Goal: Information Seeking & Learning: Learn about a topic

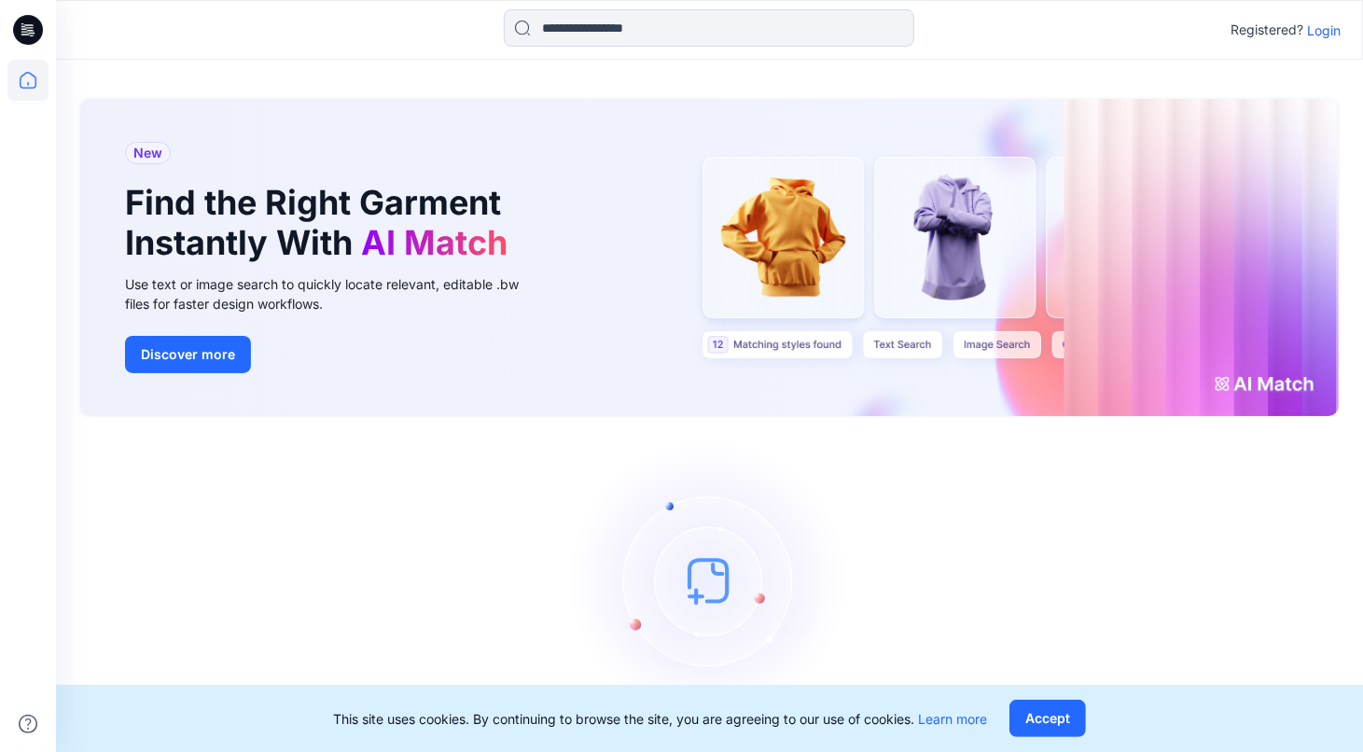
click at [1329, 23] on p "Login" at bounding box center [1324, 31] width 34 height 20
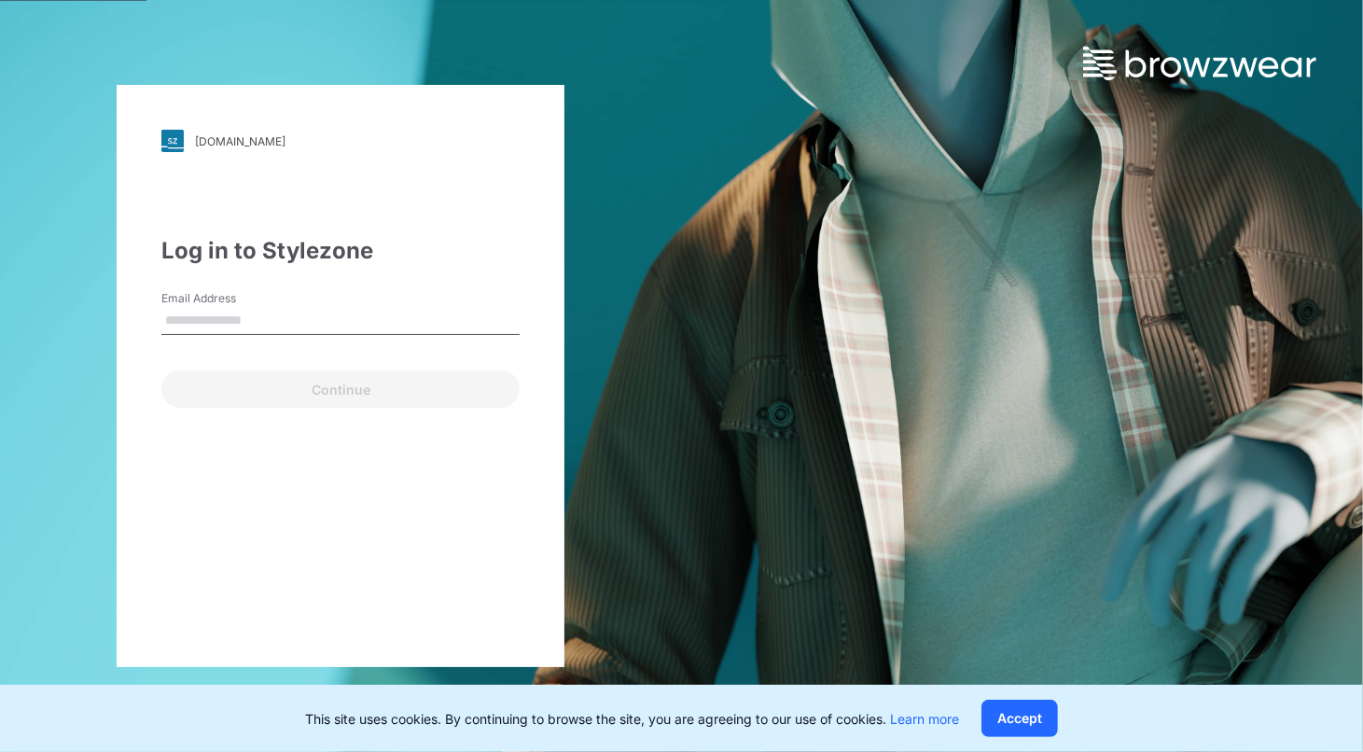
click at [456, 292] on div "Email Address" at bounding box center [340, 318] width 358 height 56
click at [446, 321] on input "Email Address" at bounding box center [340, 321] width 358 height 28
type input "**********"
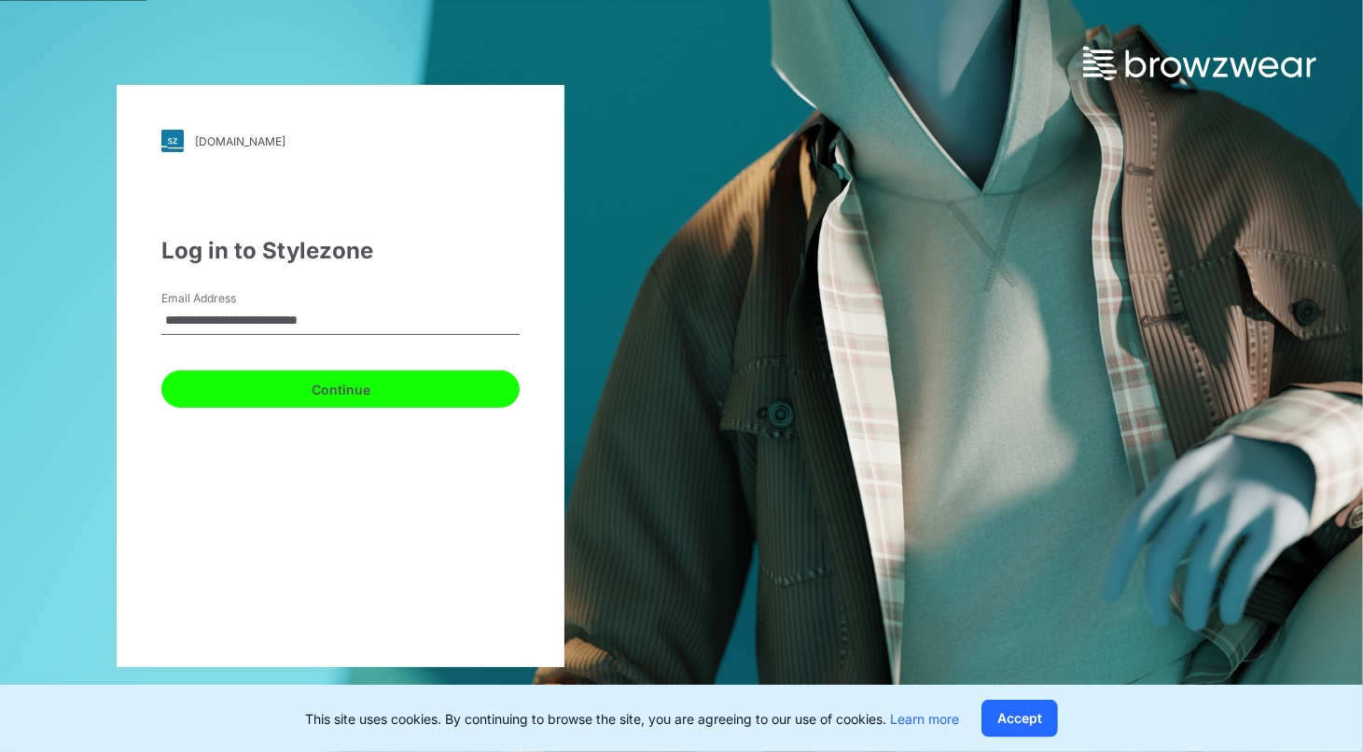
click at [412, 382] on button "Continue" at bounding box center [340, 388] width 358 height 37
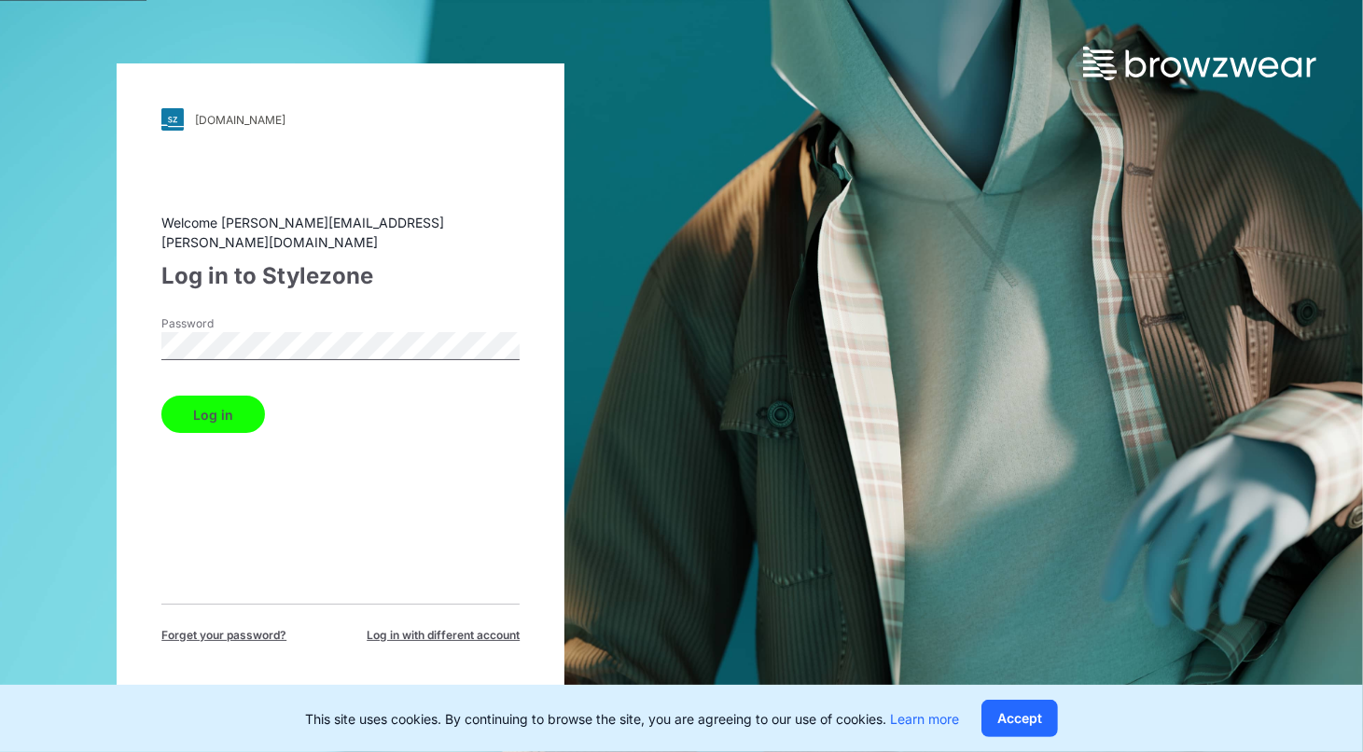
click at [223, 396] on button "Log in" at bounding box center [213, 414] width 104 height 37
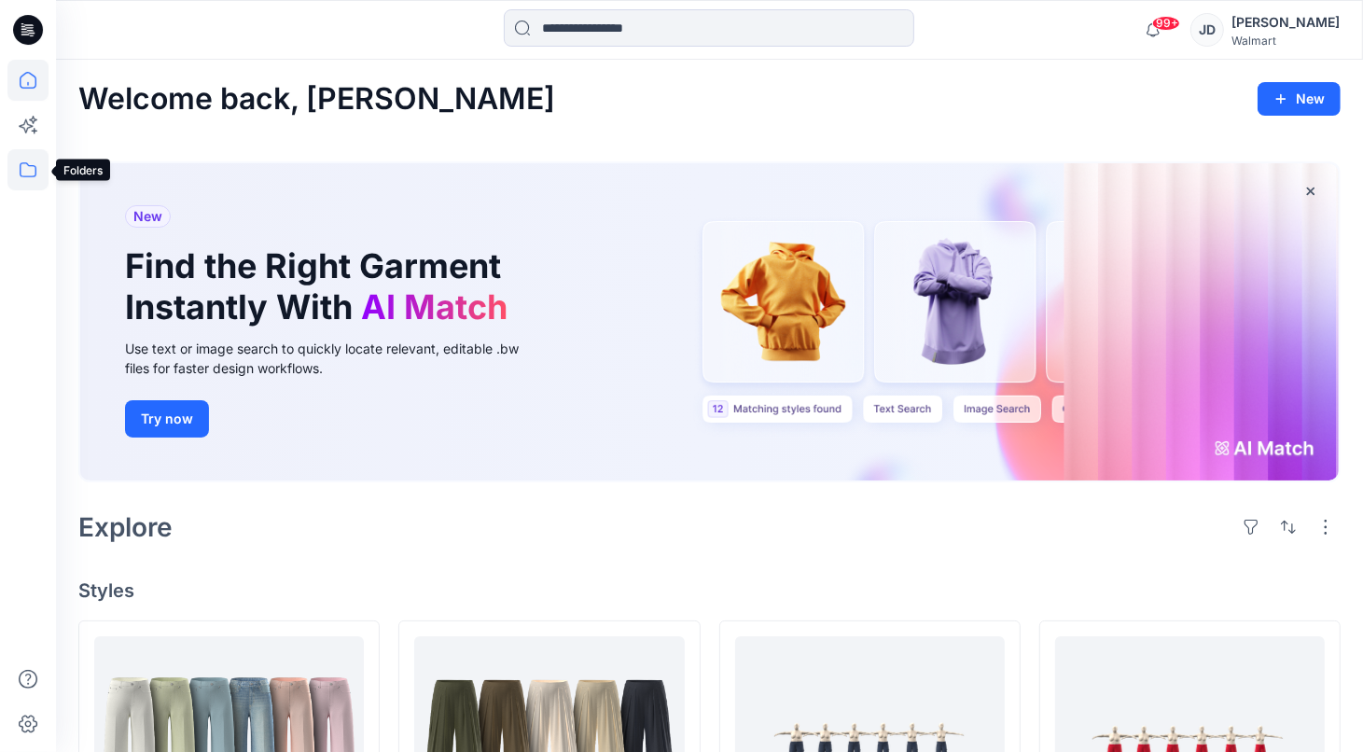
click at [32, 160] on icon at bounding box center [27, 169] width 41 height 41
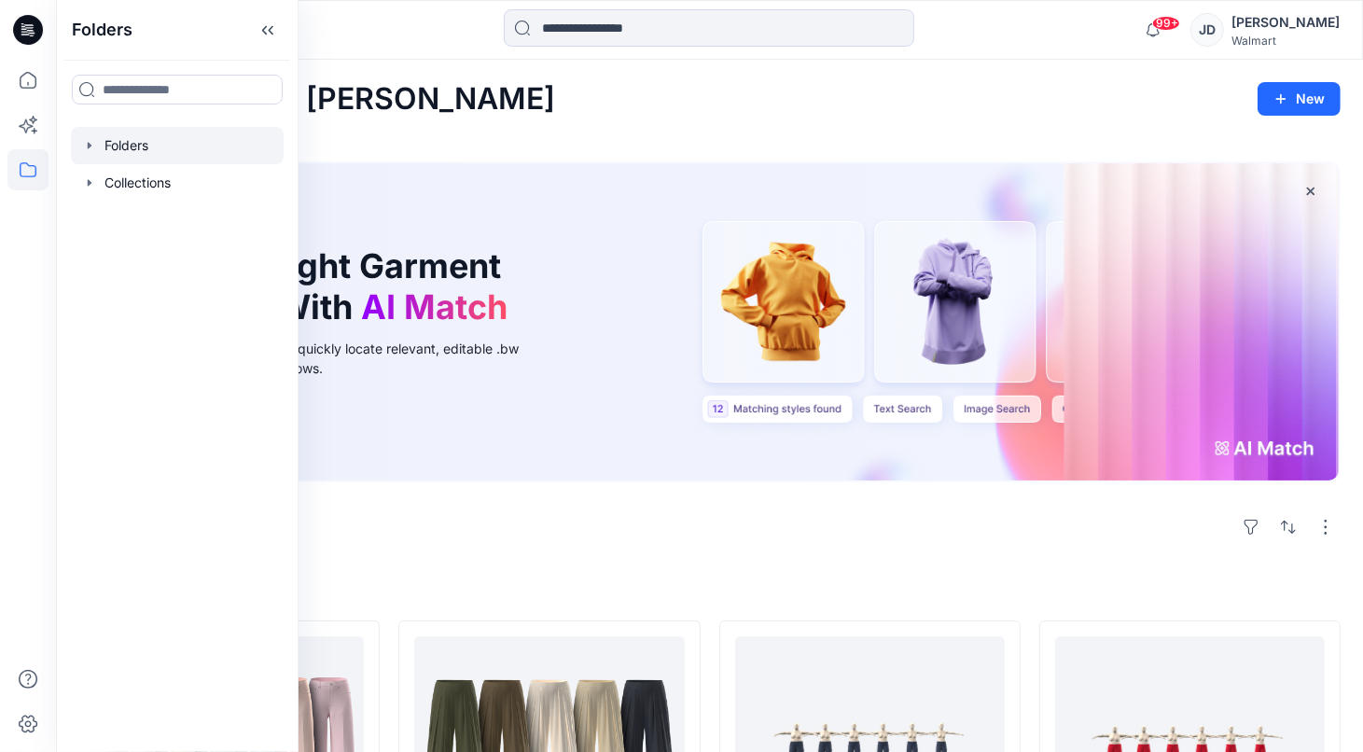
click at [126, 148] on div at bounding box center [177, 145] width 213 height 37
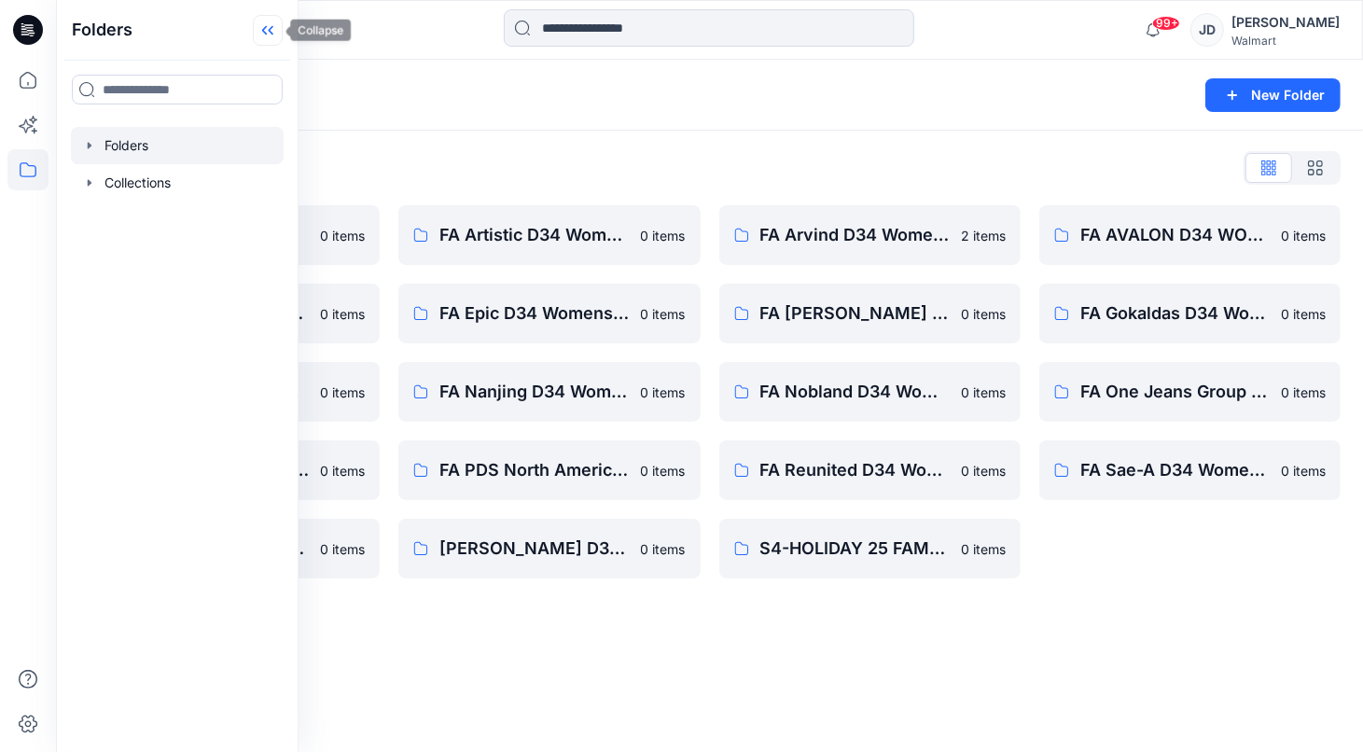
click at [265, 29] on icon at bounding box center [264, 30] width 5 height 9
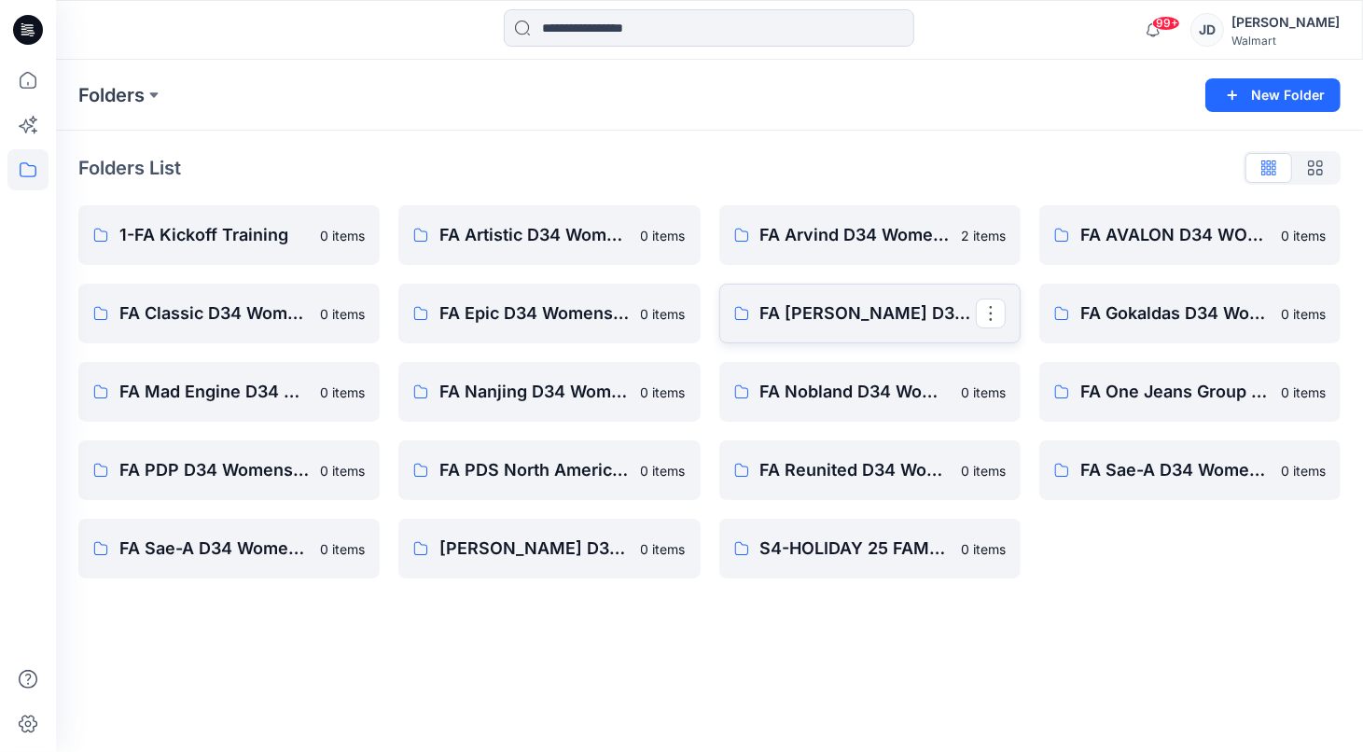
click at [854, 299] on link "FA [PERSON_NAME] D34 Women's Wovens" at bounding box center [869, 314] width 301 height 60
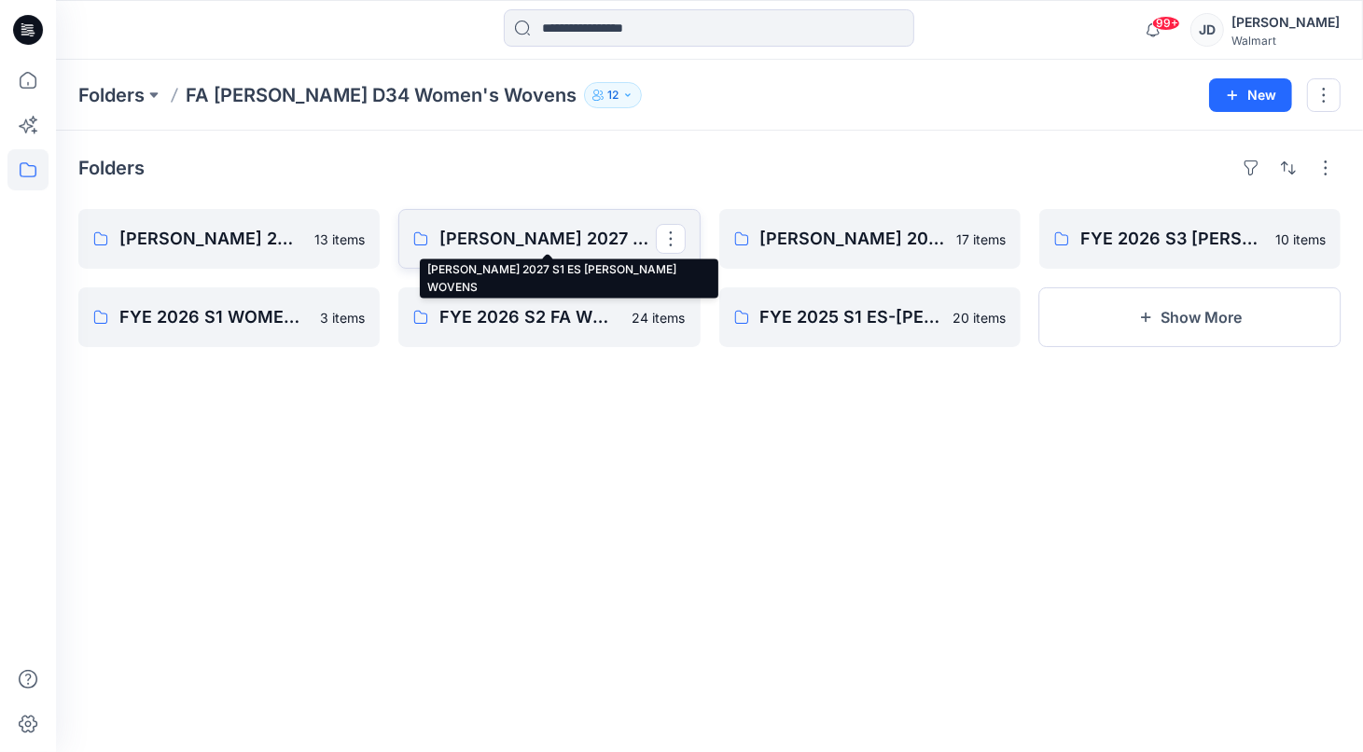
click at [567, 235] on p "[PERSON_NAME] 2027 S1 ES [PERSON_NAME] WOVENS" at bounding box center [547, 239] width 216 height 26
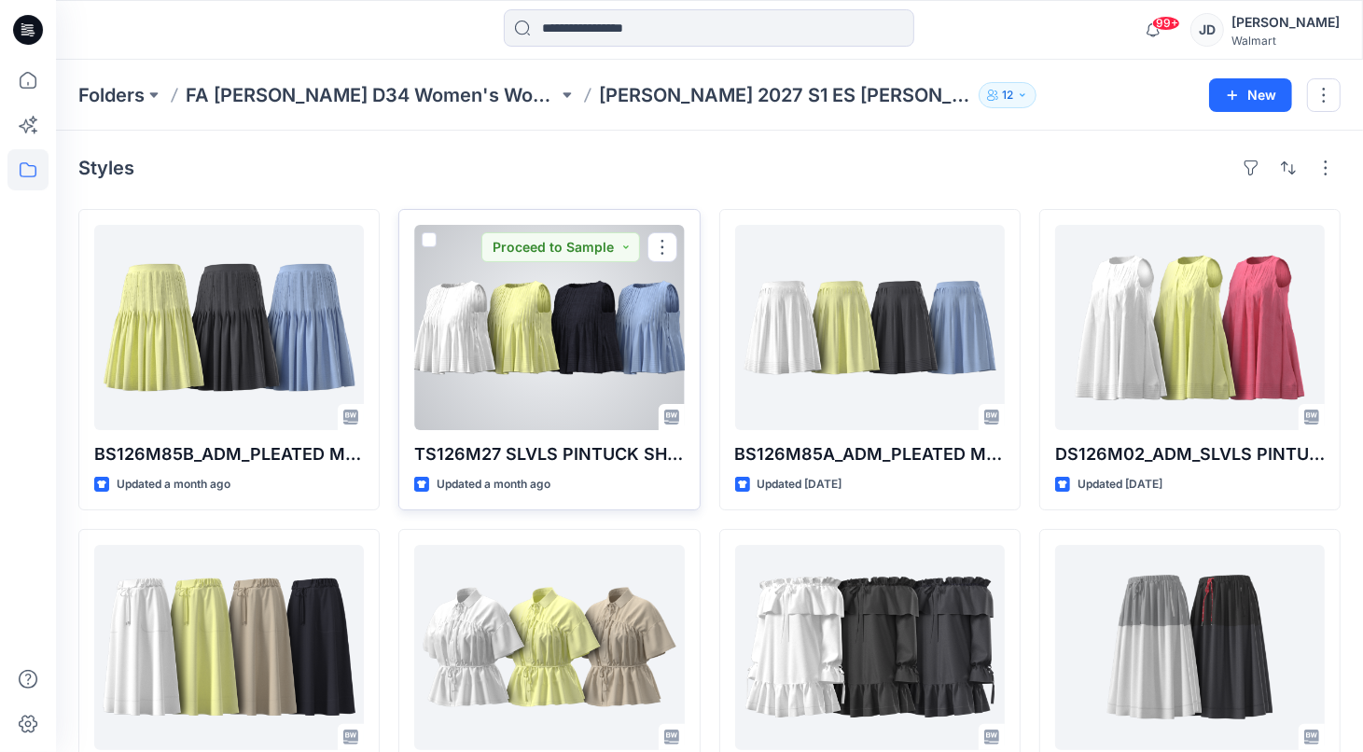
click at [579, 369] on div at bounding box center [549, 327] width 270 height 205
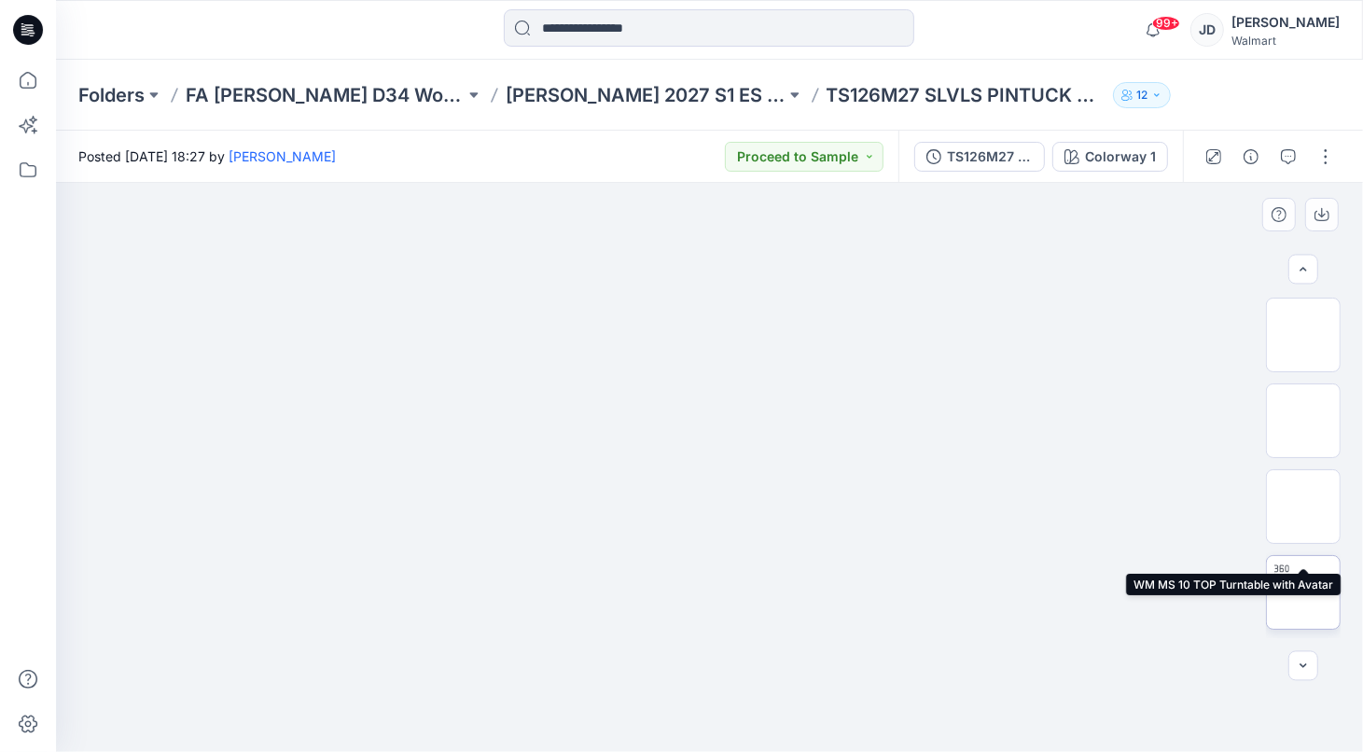
scroll to position [77, 0]
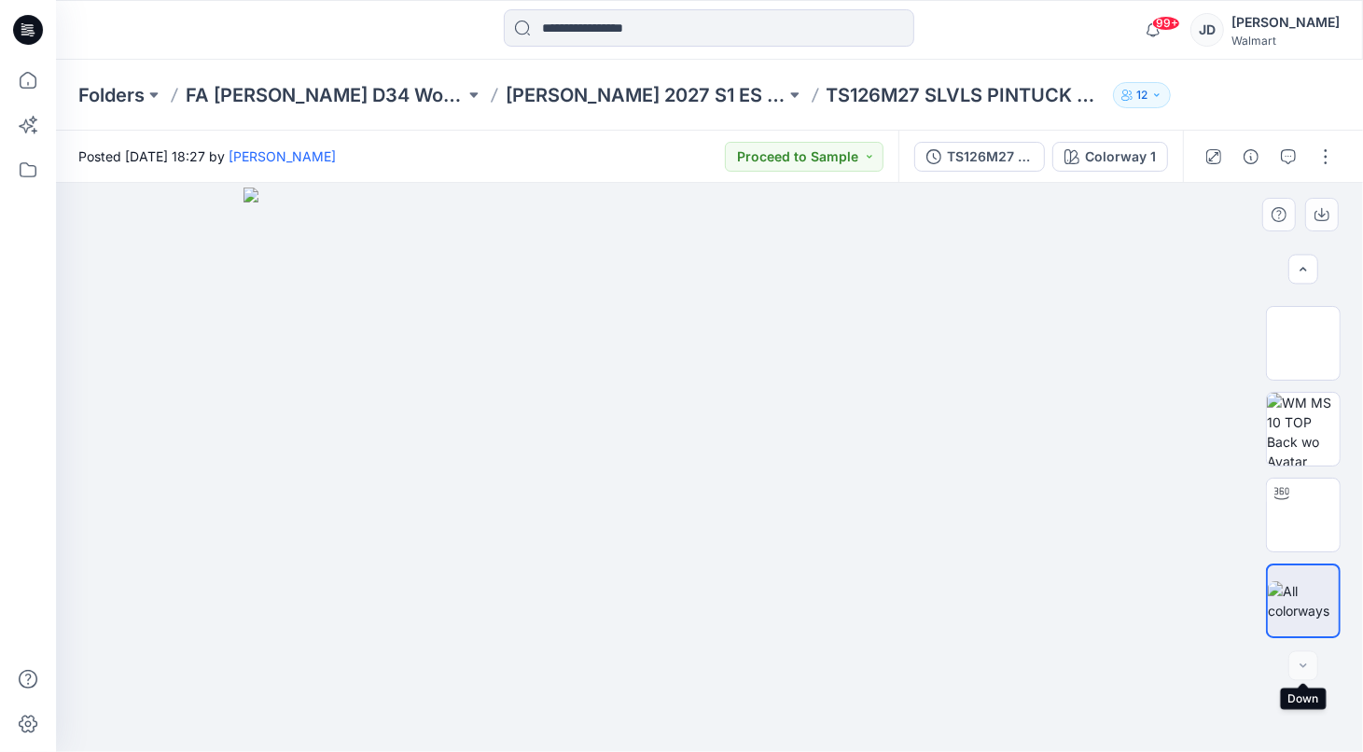
click at [1300, 673] on div at bounding box center [1303, 666] width 30 height 30
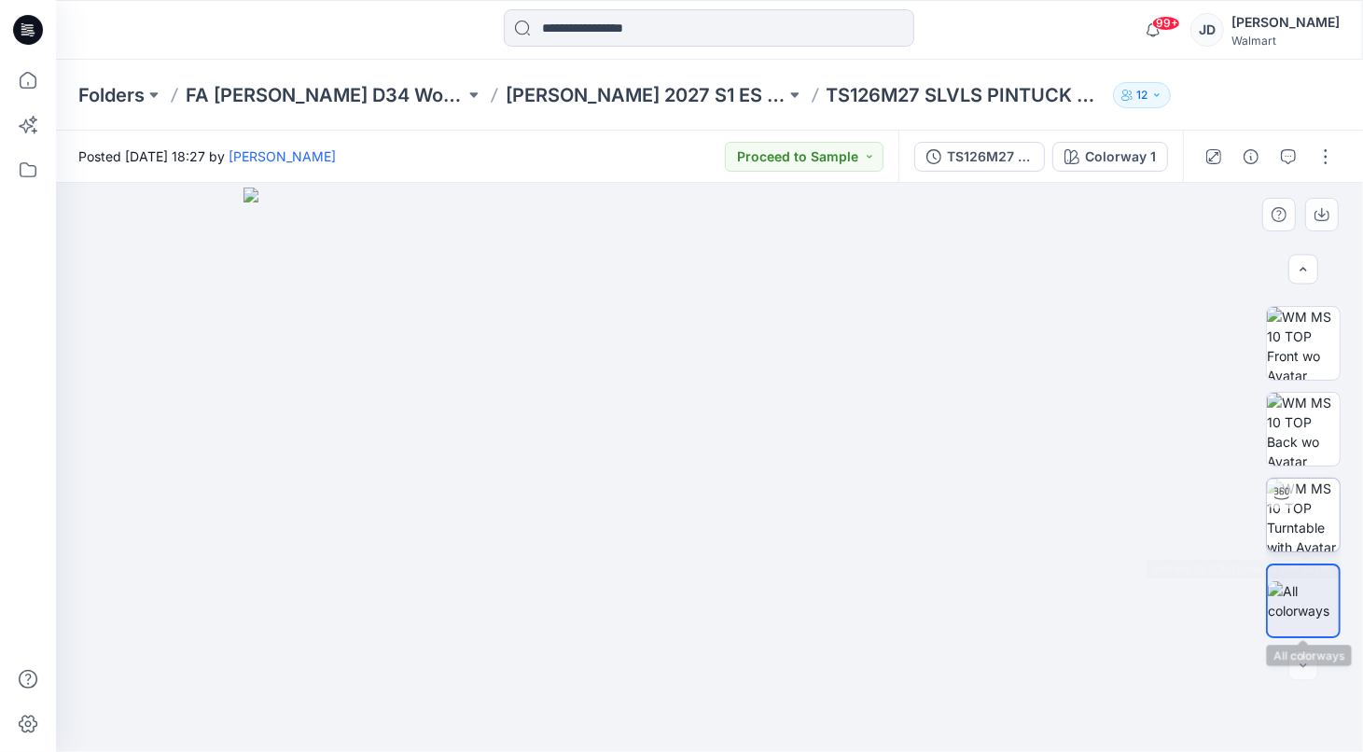
click at [1315, 526] on img at bounding box center [1303, 515] width 73 height 73
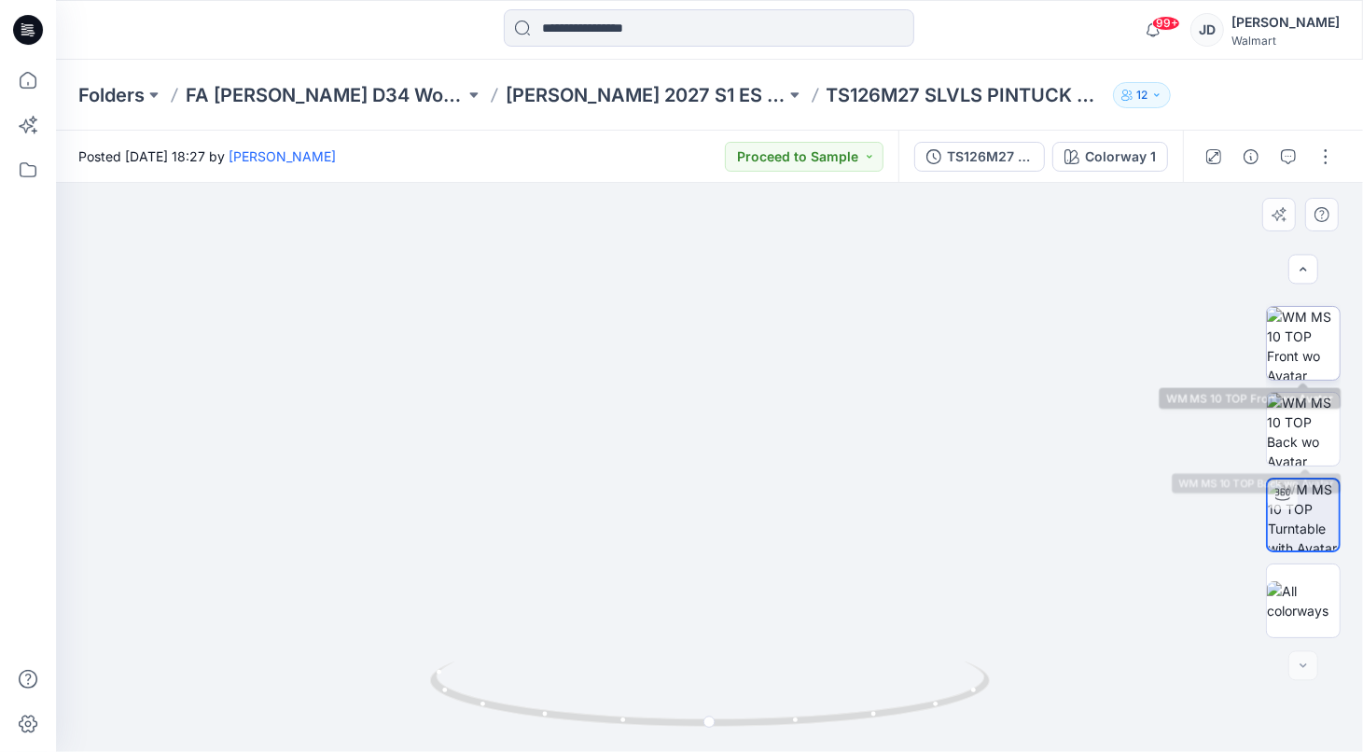
click at [1306, 366] on img at bounding box center [1303, 343] width 73 height 73
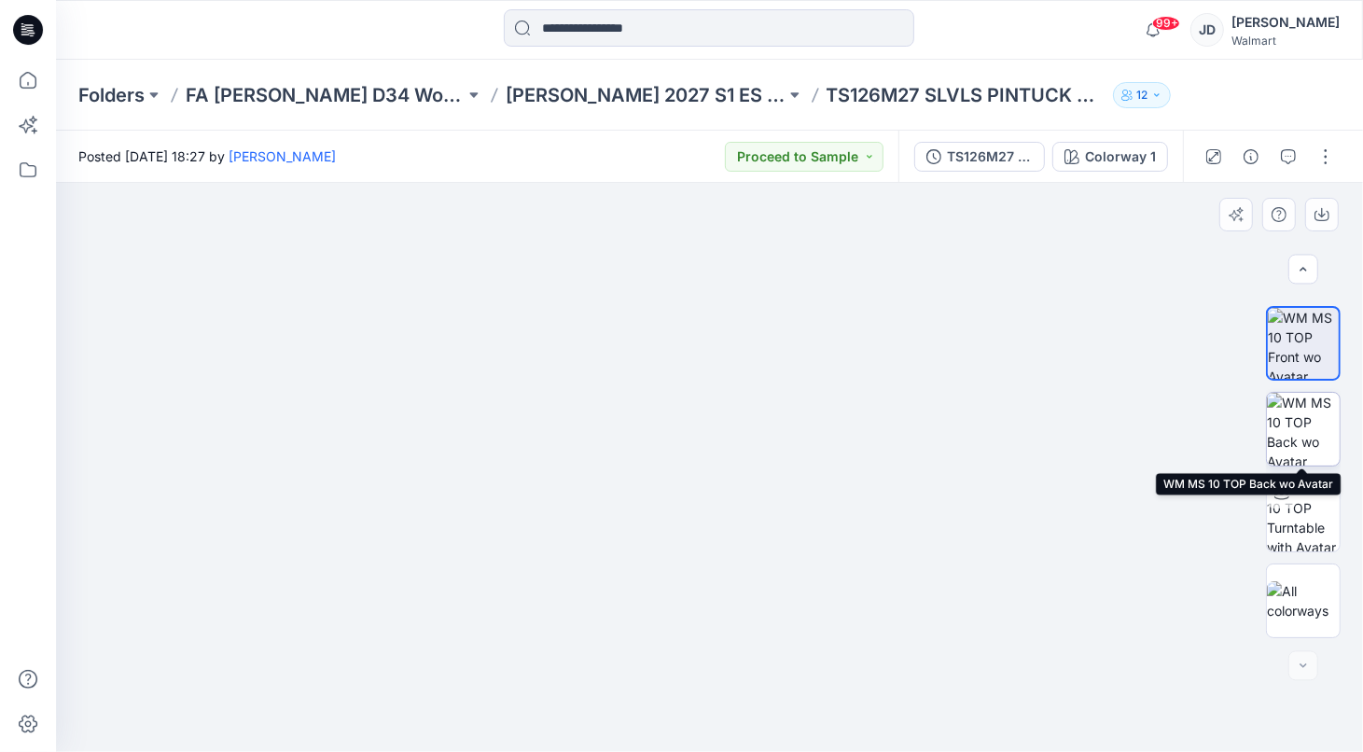
click at [1310, 429] on img at bounding box center [1303, 429] width 73 height 73
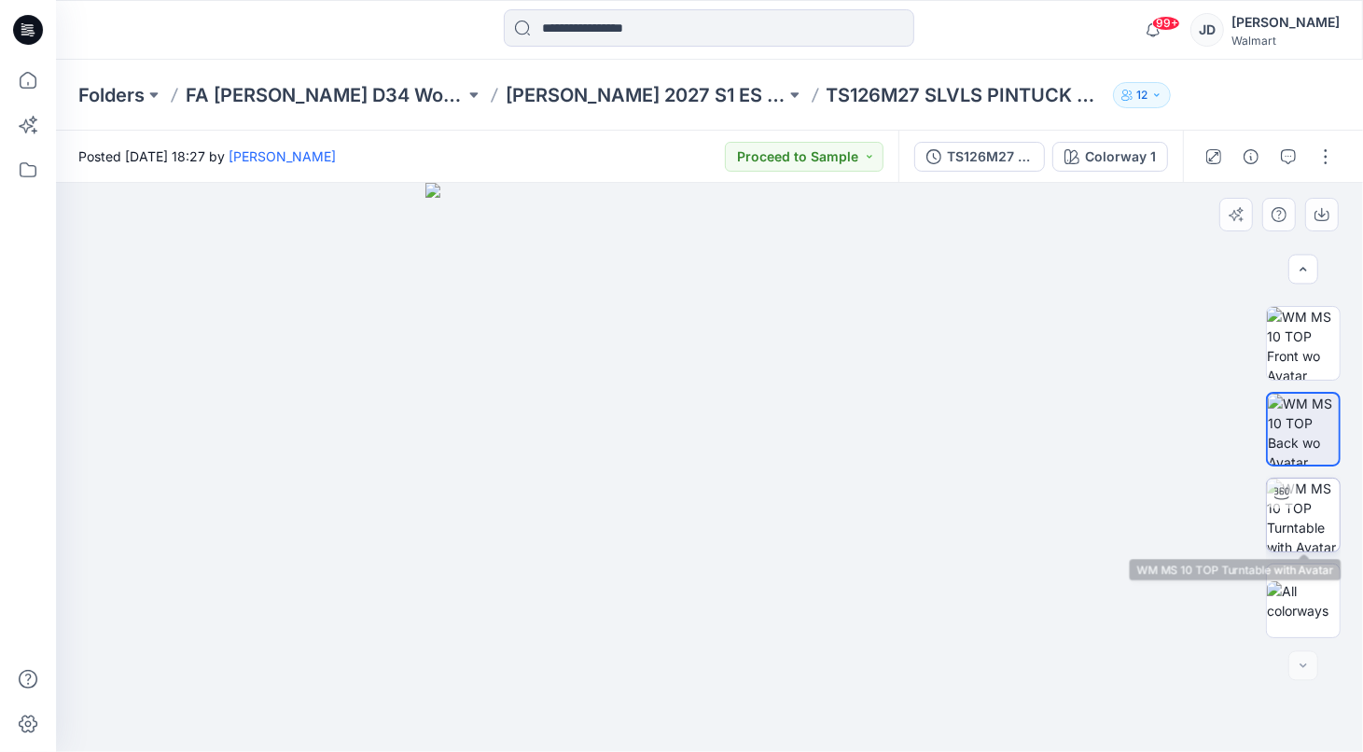
click at [1312, 534] on img at bounding box center [1303, 515] width 73 height 73
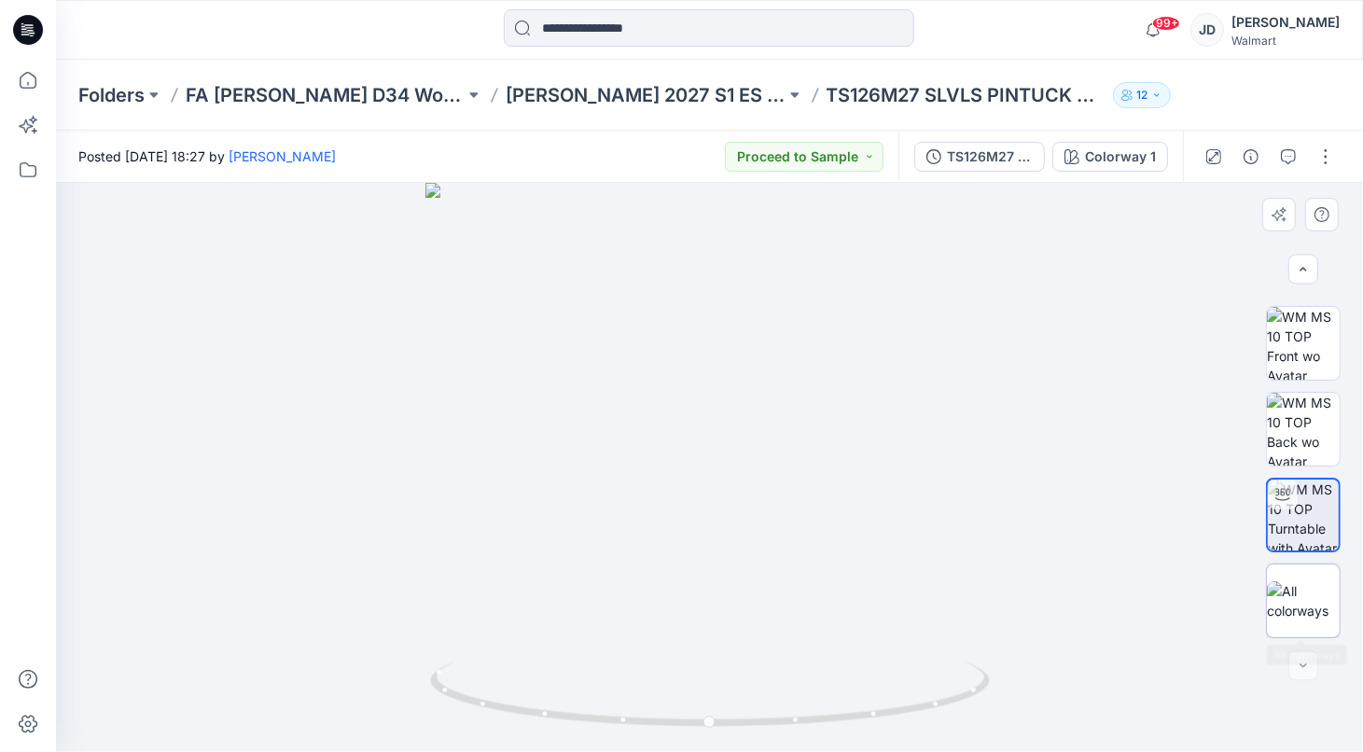
click at [1307, 591] on img at bounding box center [1303, 600] width 73 height 39
